Goal: Find specific page/section: Find specific page/section

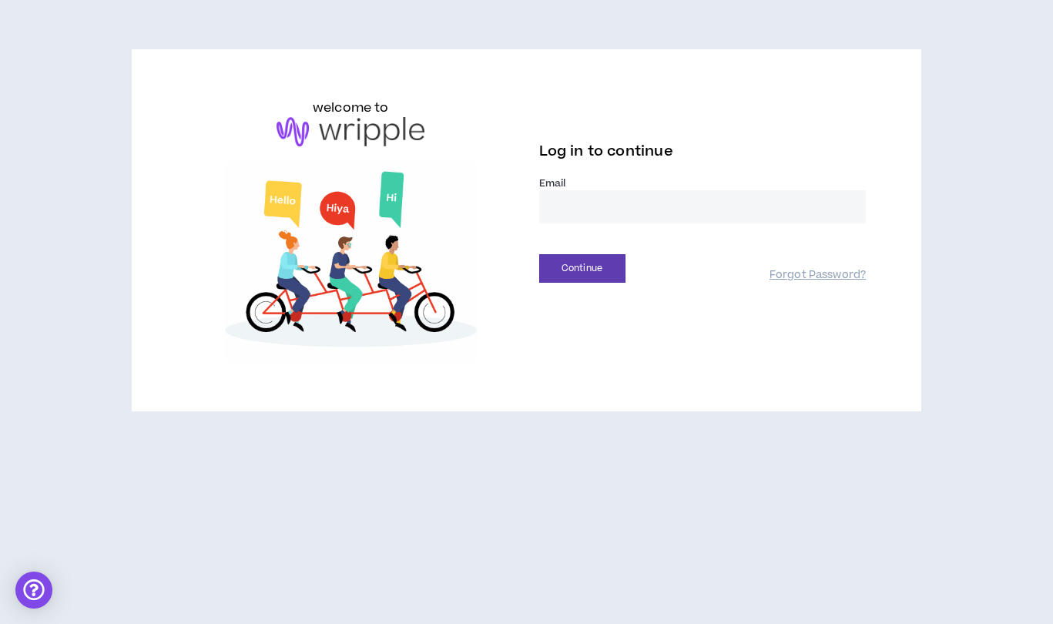
click at [626, 209] on input "email" at bounding box center [702, 206] width 327 height 33
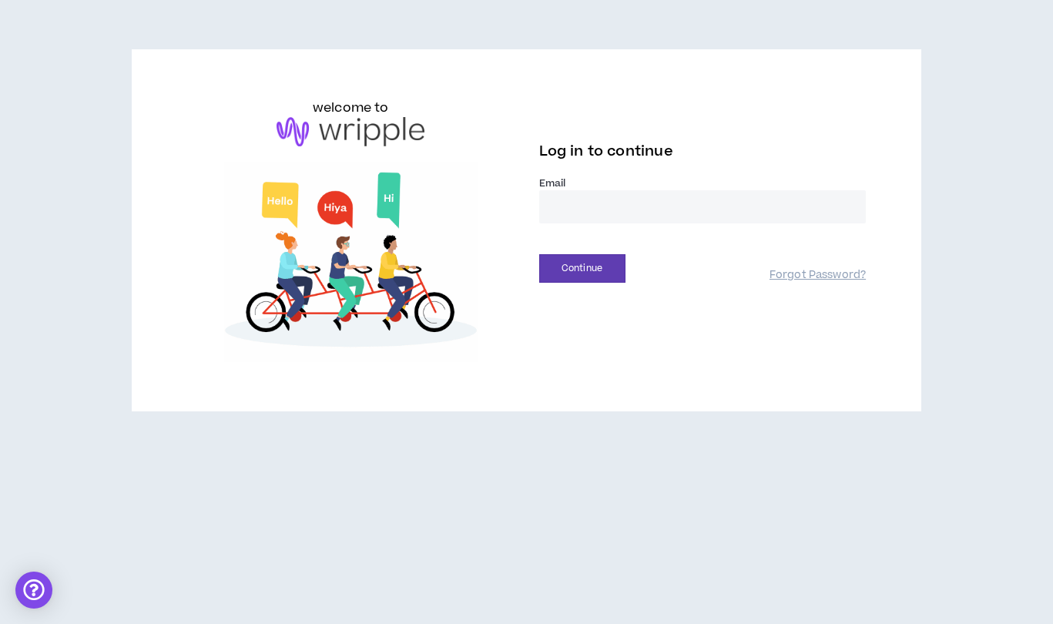
type input "**********"
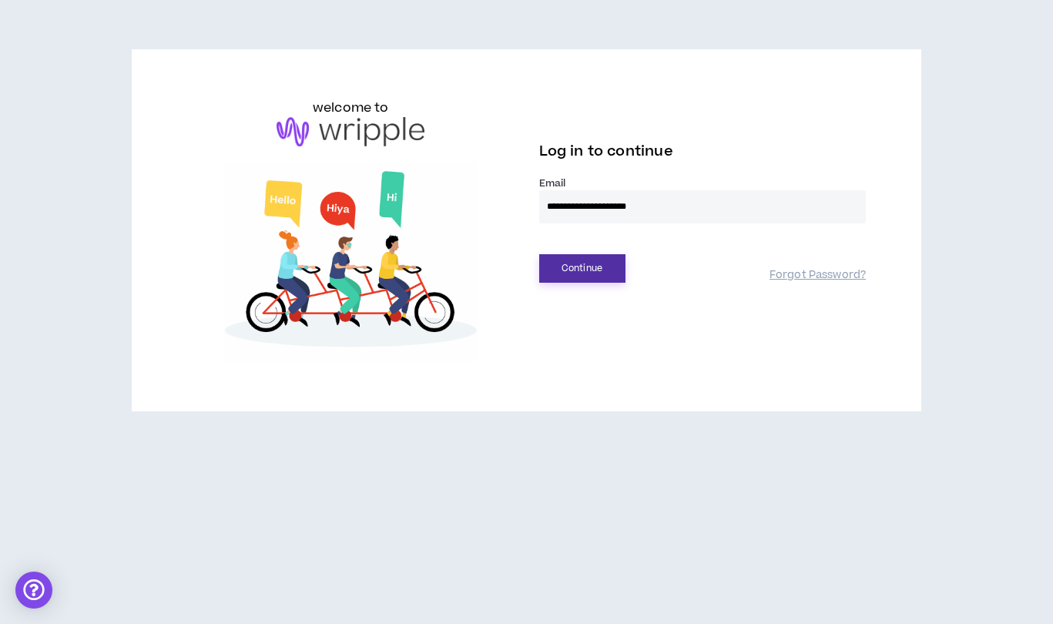
click at [591, 266] on button "Continue" at bounding box center [582, 268] width 86 height 28
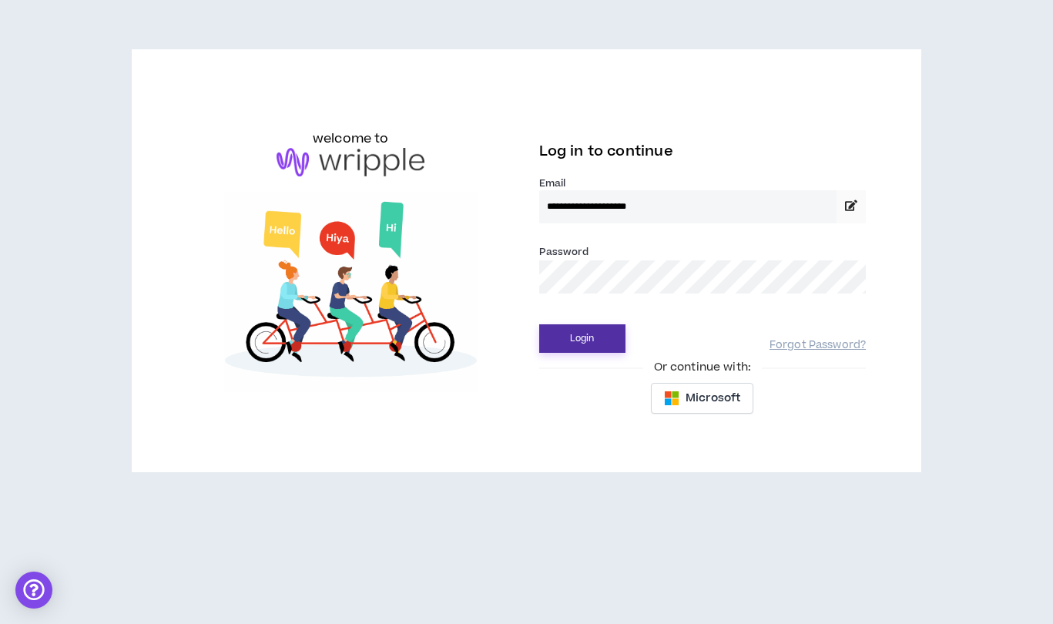
click at [583, 340] on button "Login" at bounding box center [582, 338] width 86 height 28
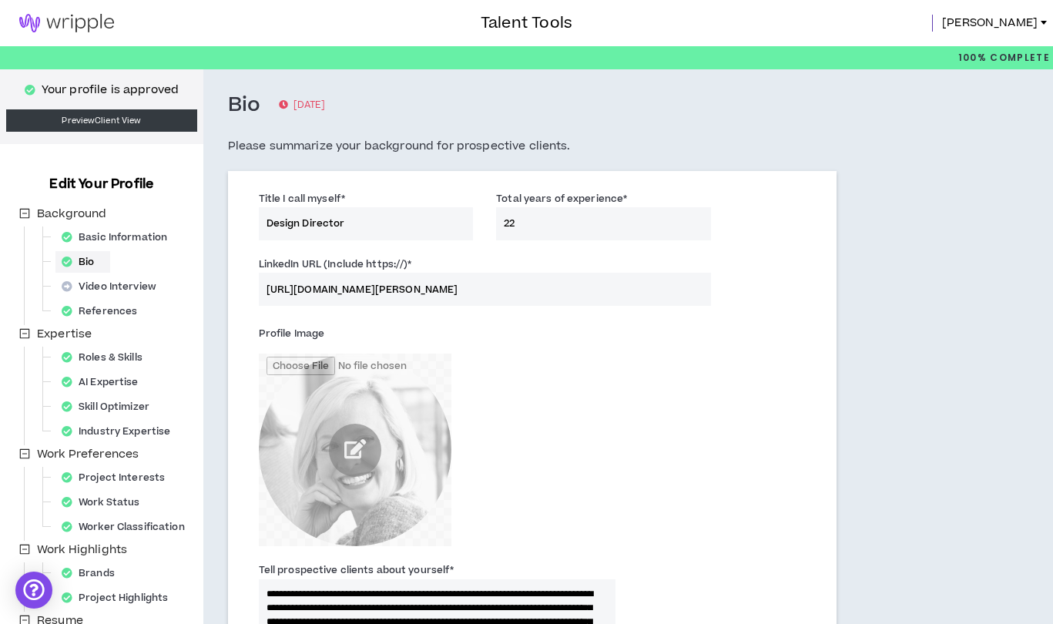
click at [91, 23] on img at bounding box center [66, 23] width 133 height 18
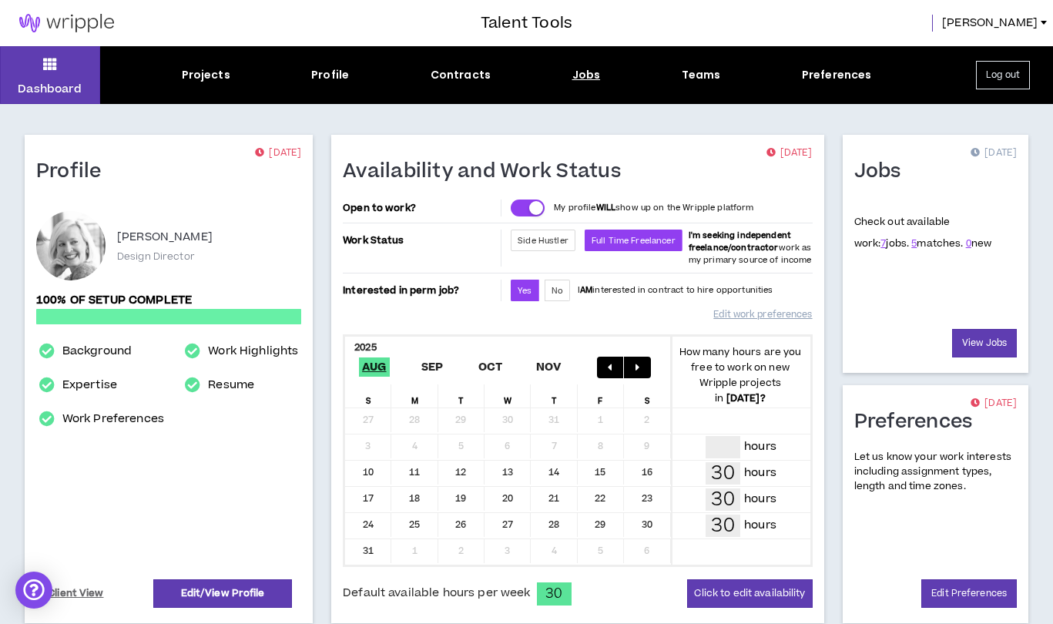
click at [585, 72] on div "Jobs" at bounding box center [586, 75] width 28 height 16
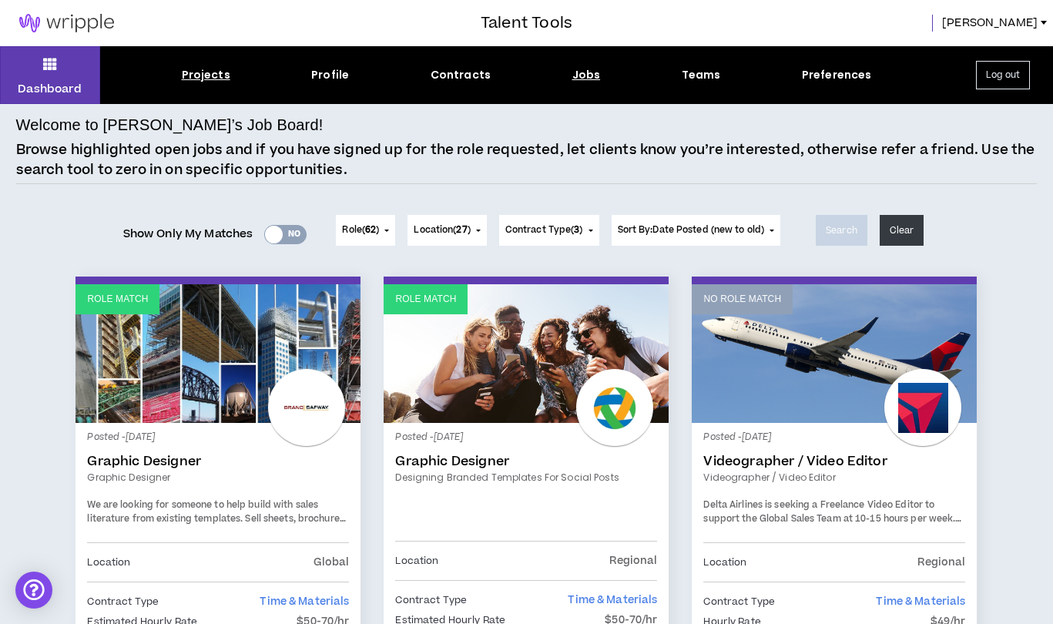
click at [206, 74] on div "Projects" at bounding box center [206, 75] width 49 height 16
